Goal: Find specific page/section: Find specific page/section

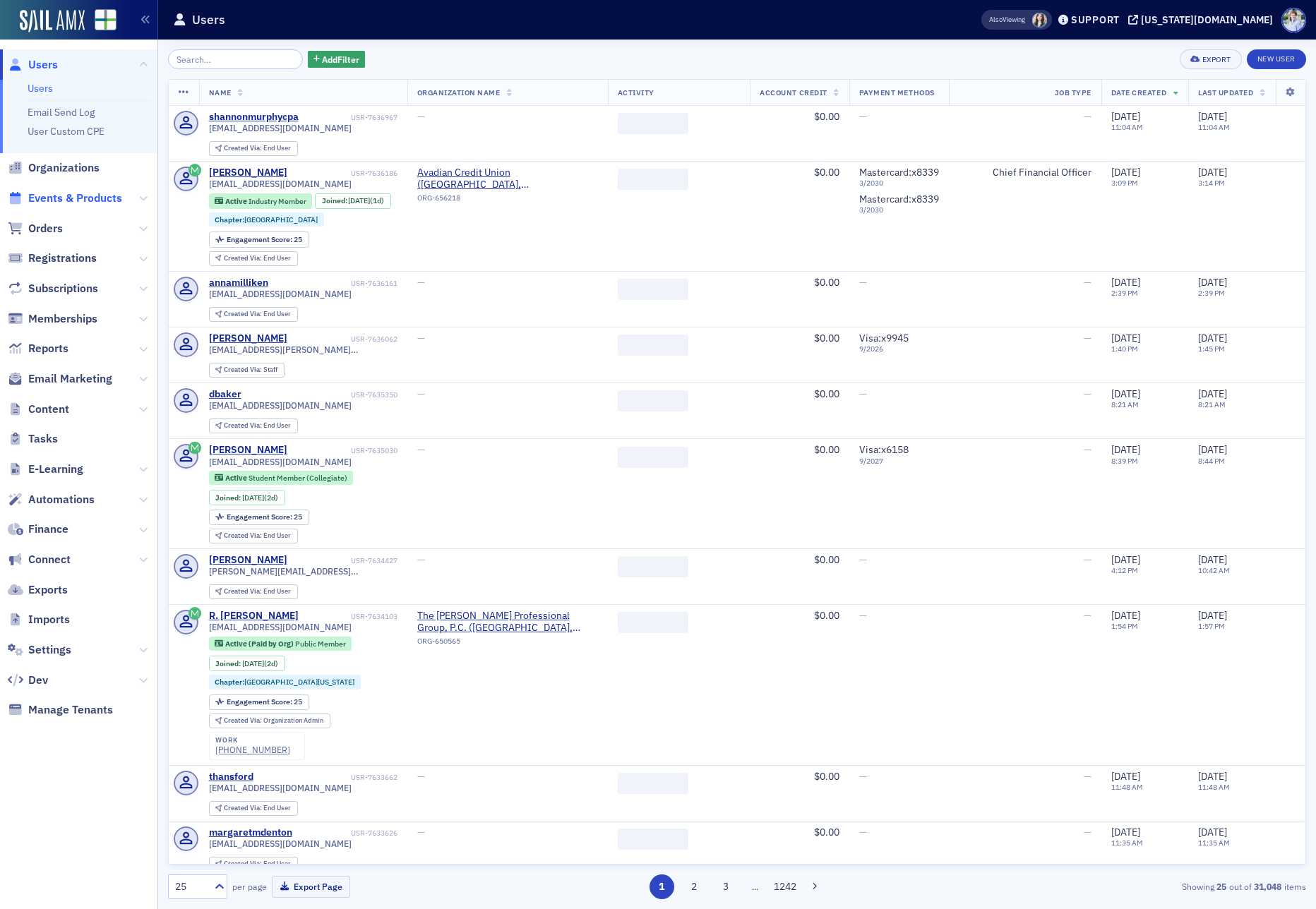
click at [97, 193] on span "Events & Products" at bounding box center [75, 198] width 94 height 16
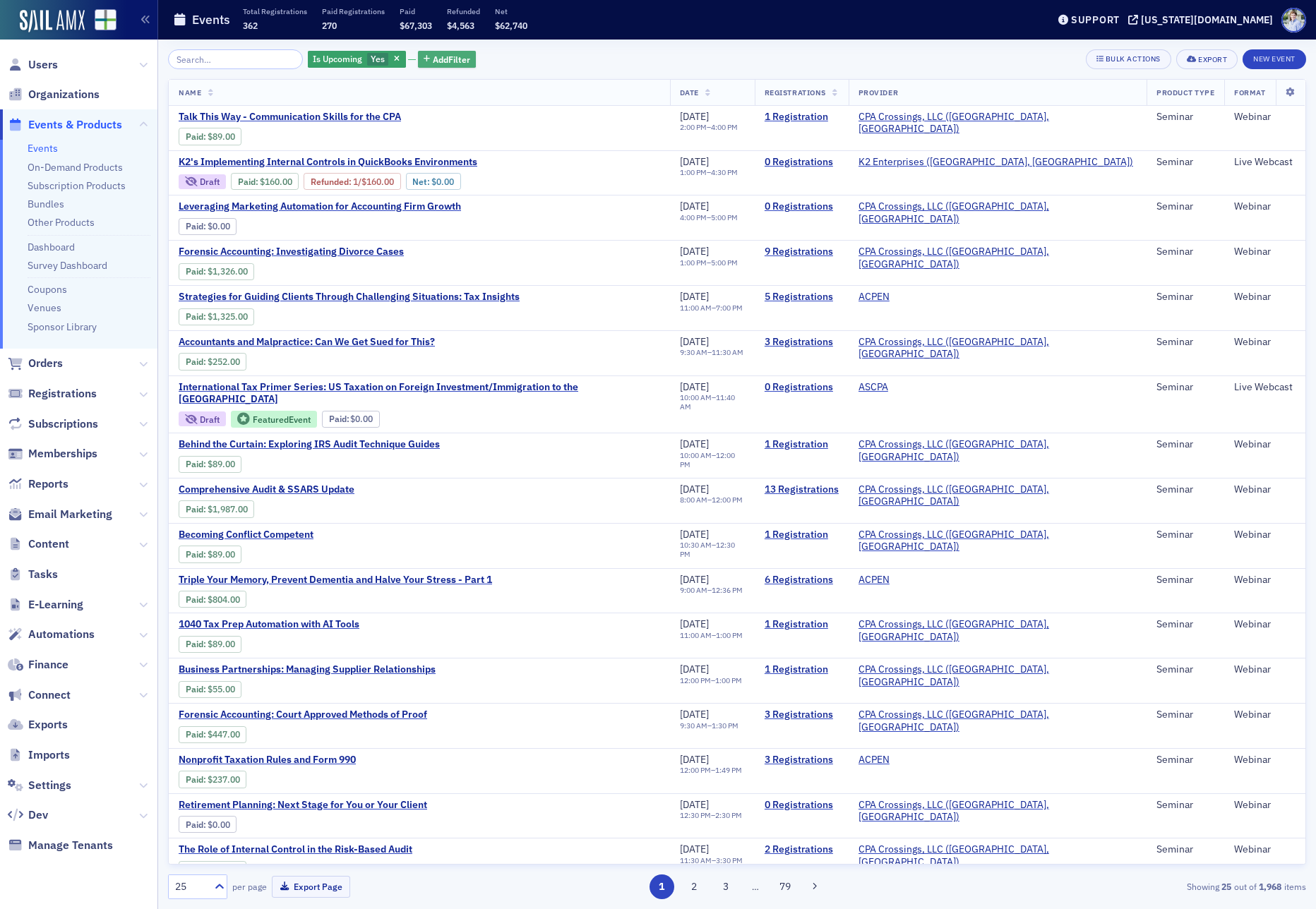
click at [433, 54] on span "Add Filter" at bounding box center [451, 60] width 38 height 13
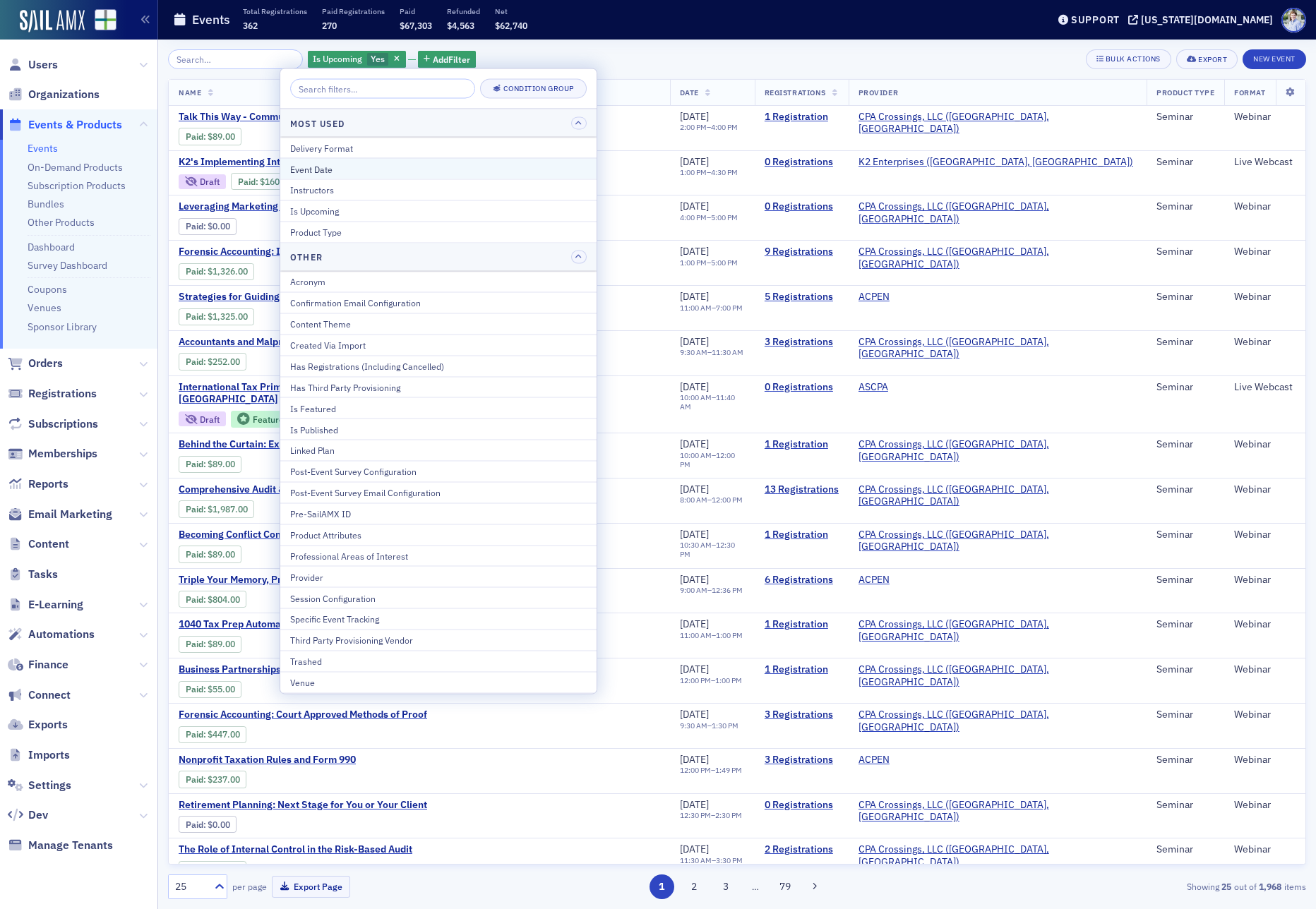
click at [398, 171] on div "Event Date" at bounding box center [438, 169] width 296 height 13
select select "8"
select select "2025"
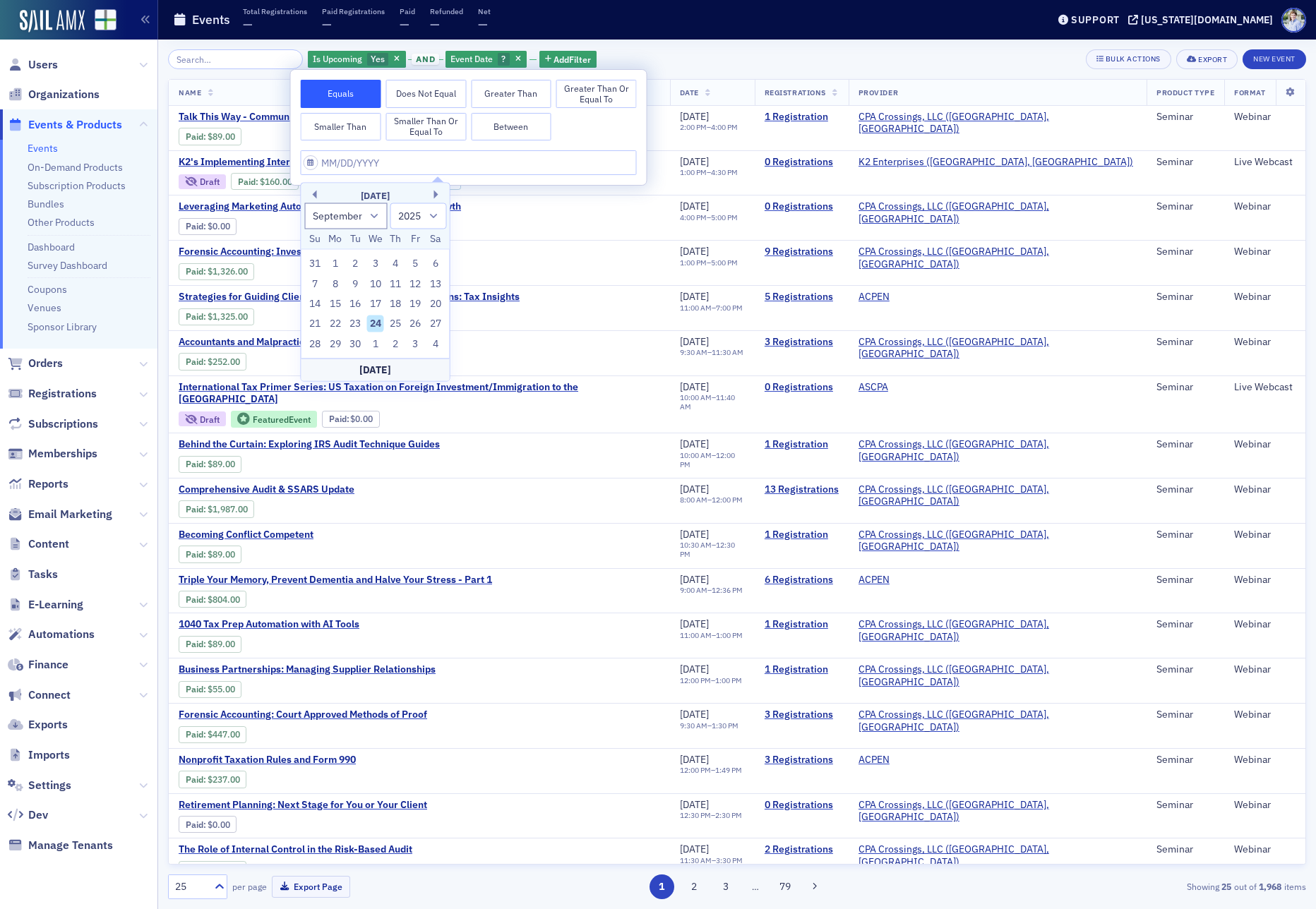
click at [379, 364] on div "[DATE]" at bounding box center [375, 369] width 148 height 23
type input "[DATE]"
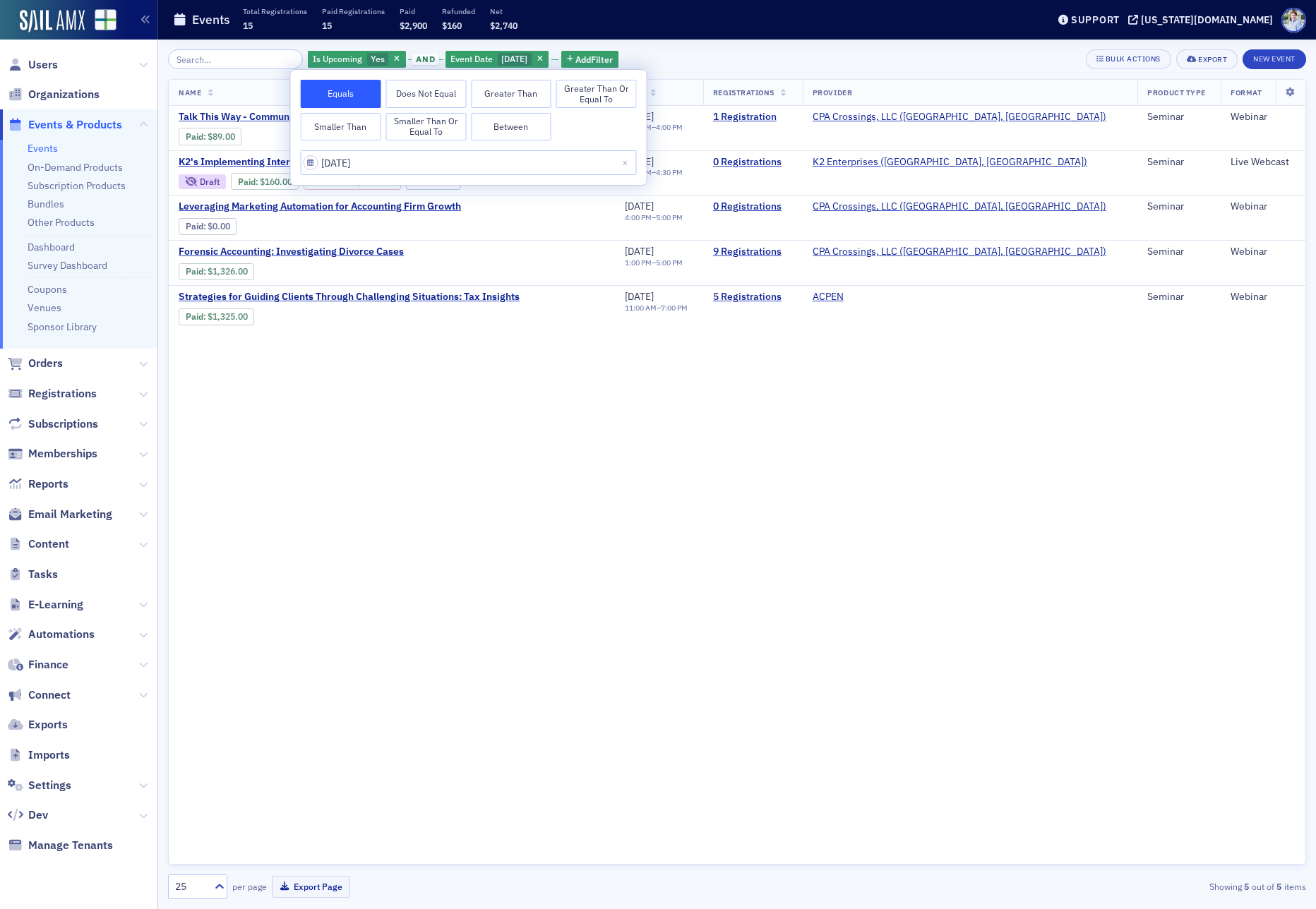
click at [659, 28] on div "Events Total Registrations 15 Paid Registrations 15 Paid $2,900 Refunded $160 N…" at bounding box center [599, 20] width 853 height 38
